Goal: Information Seeking & Learning: Learn about a topic

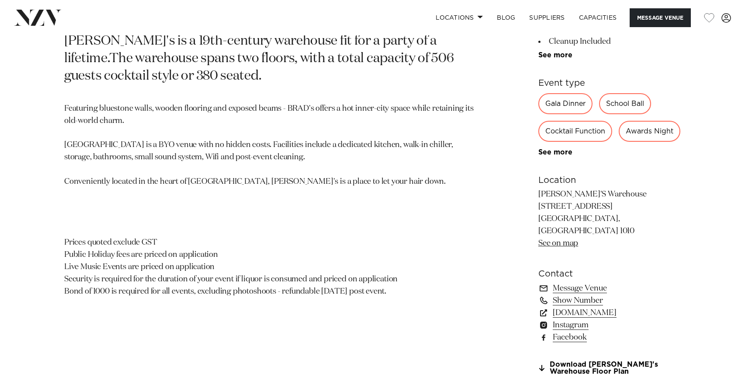
scroll to position [482, 0]
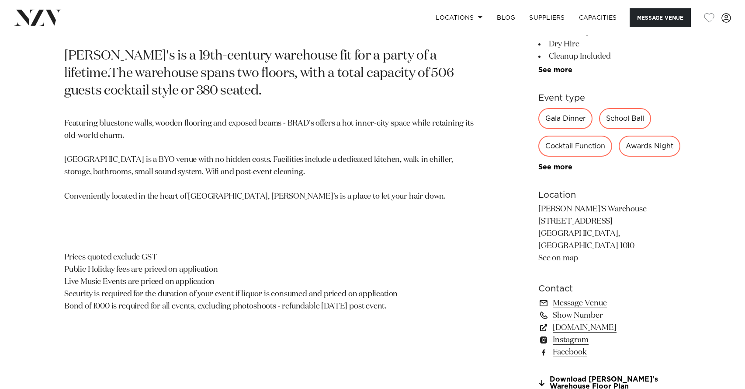
click at [548, 262] on link "See on map" at bounding box center [559, 258] width 40 height 8
click at [289, 199] on p "Featuring bluestone walls, wooden flooring and exposed beams - BRAD's offers a …" at bounding box center [270, 215] width 412 height 195
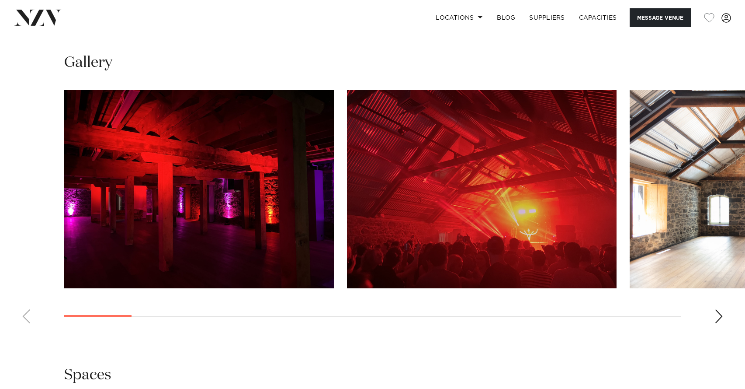
scroll to position [881, 0]
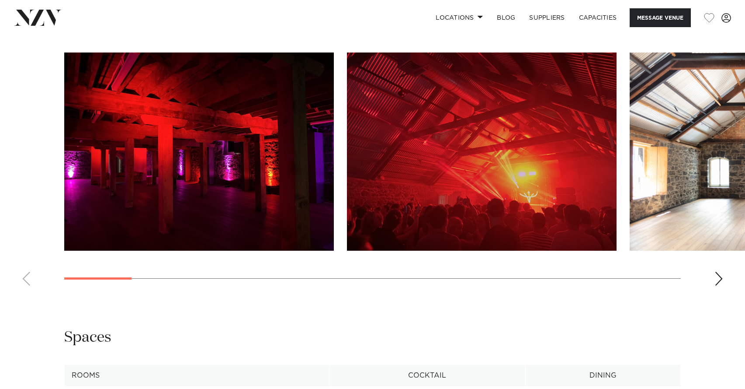
click at [186, 205] on img "1 / 20" at bounding box center [199, 151] width 270 height 198
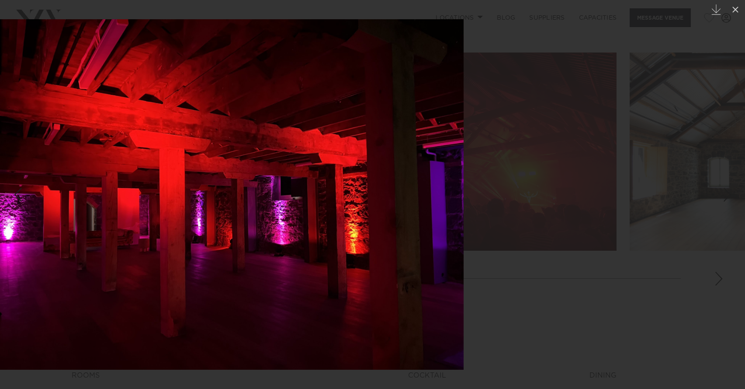
drag, startPoint x: 538, startPoint y: 185, endPoint x: 345, endPoint y: 187, distance: 192.8
click at [349, 188] on img at bounding box center [230, 194] width 467 height 350
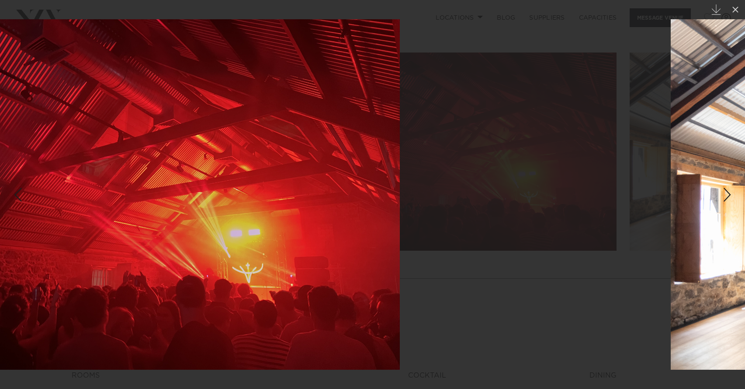
drag, startPoint x: 511, startPoint y: 182, endPoint x: 332, endPoint y: 179, distance: 178.9
click at [332, 179] on img at bounding box center [166, 194] width 467 height 350
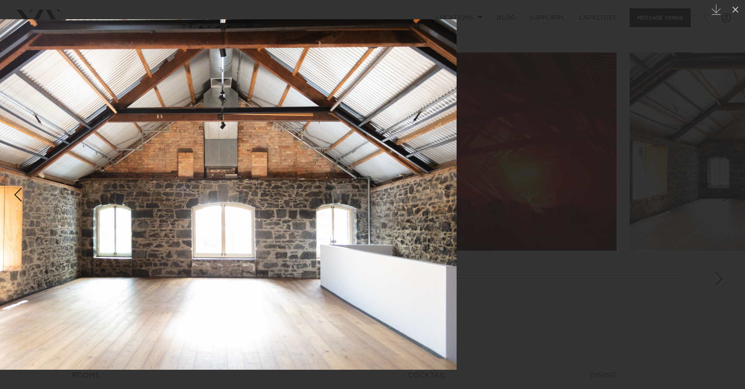
drag, startPoint x: 547, startPoint y: 176, endPoint x: 352, endPoint y: 171, distance: 195.1
click at [348, 171] on img at bounding box center [194, 194] width 526 height 350
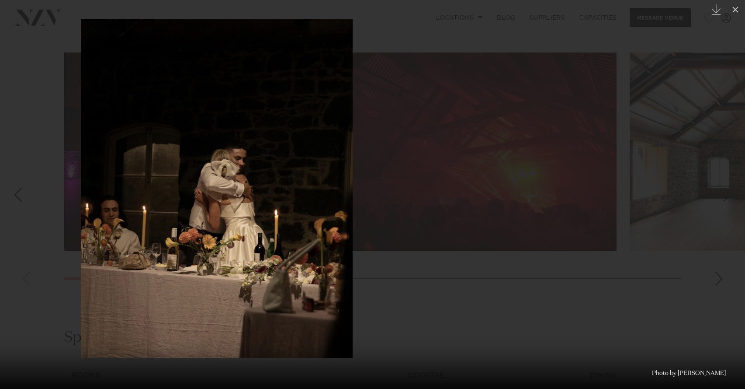
drag, startPoint x: 449, startPoint y: 167, endPoint x: 284, endPoint y: 161, distance: 164.9
click at [285, 161] on img at bounding box center [217, 188] width 272 height 338
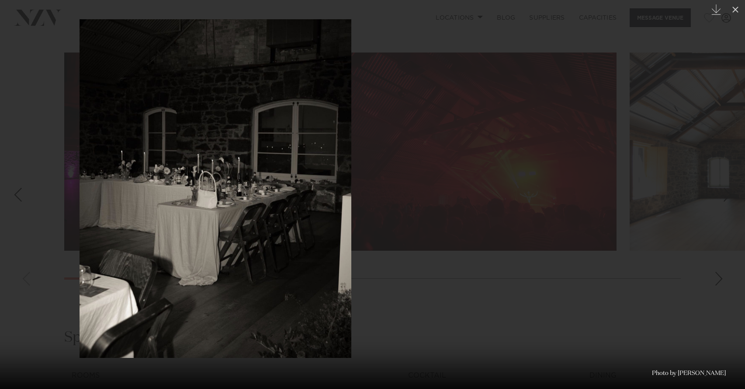
drag, startPoint x: 419, startPoint y: 164, endPoint x: 201, endPoint y: 158, distance: 218.2
click at [205, 159] on img at bounding box center [216, 188] width 272 height 338
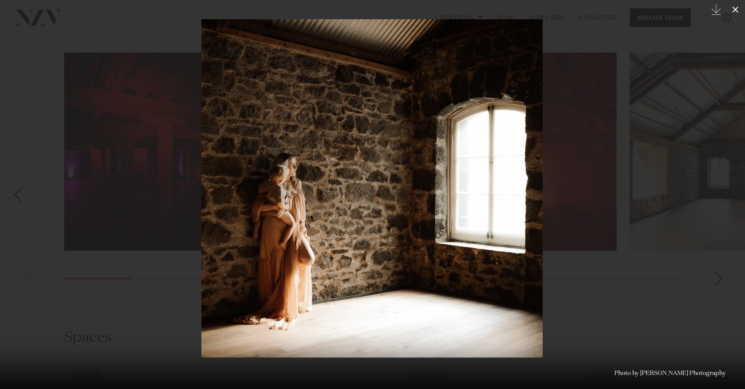
click at [737, 9] on icon at bounding box center [736, 9] width 10 height 10
